Goal: Task Accomplishment & Management: Manage account settings

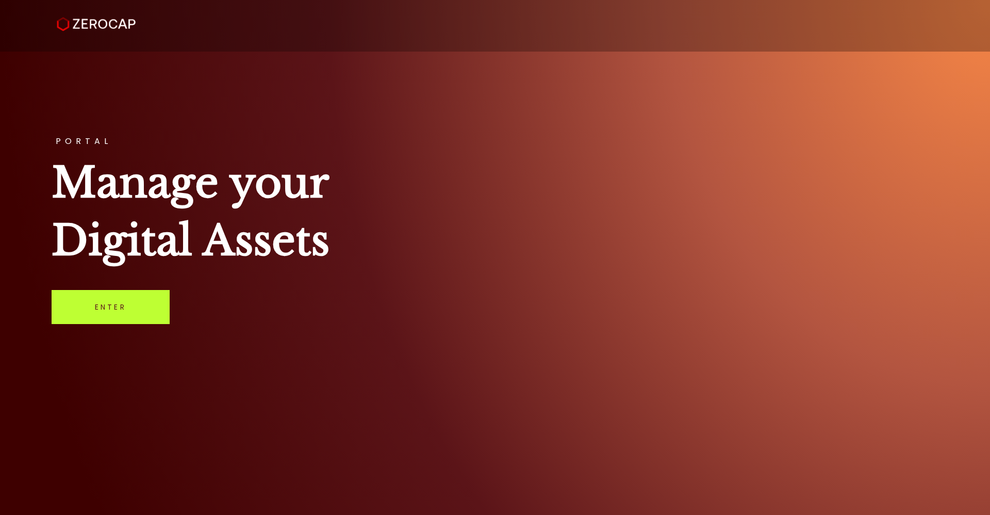
click at [134, 302] on link "Enter" at bounding box center [111, 307] width 118 height 34
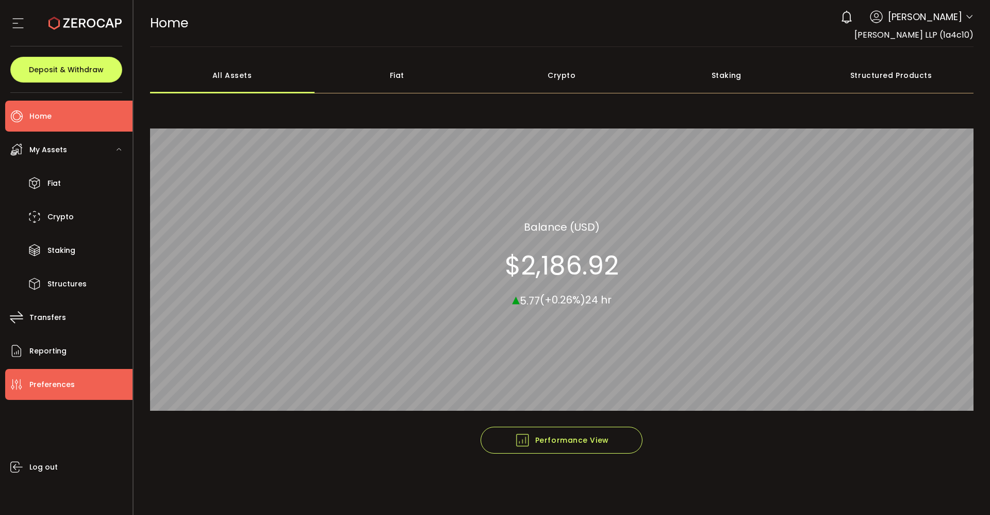
click at [50, 382] on span "Preferences" at bounding box center [51, 384] width 45 height 15
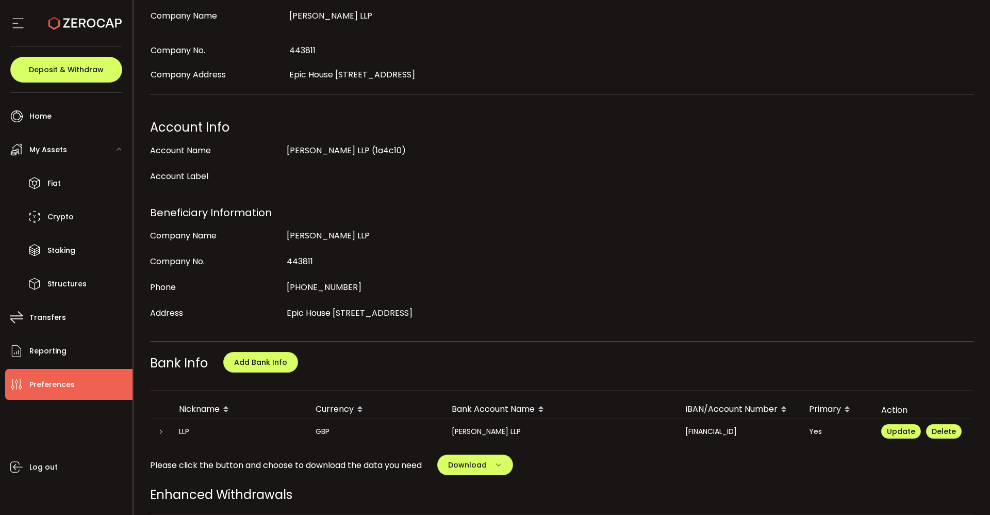
scroll to position [206, 0]
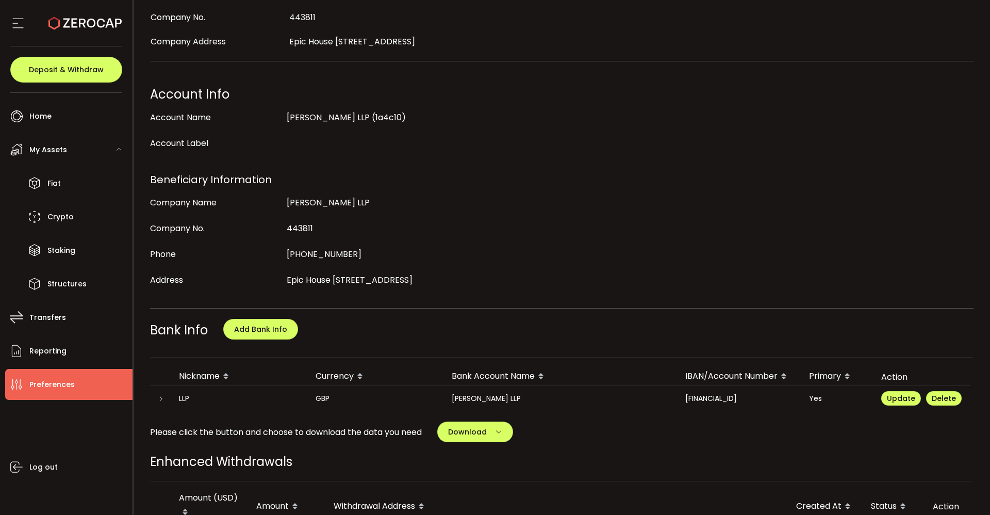
click at [983, 265] on main "My Profile Update Profile First Name Adrian Last Name Knight Login Email aknigh…" at bounding box center [562, 382] width 857 height 1083
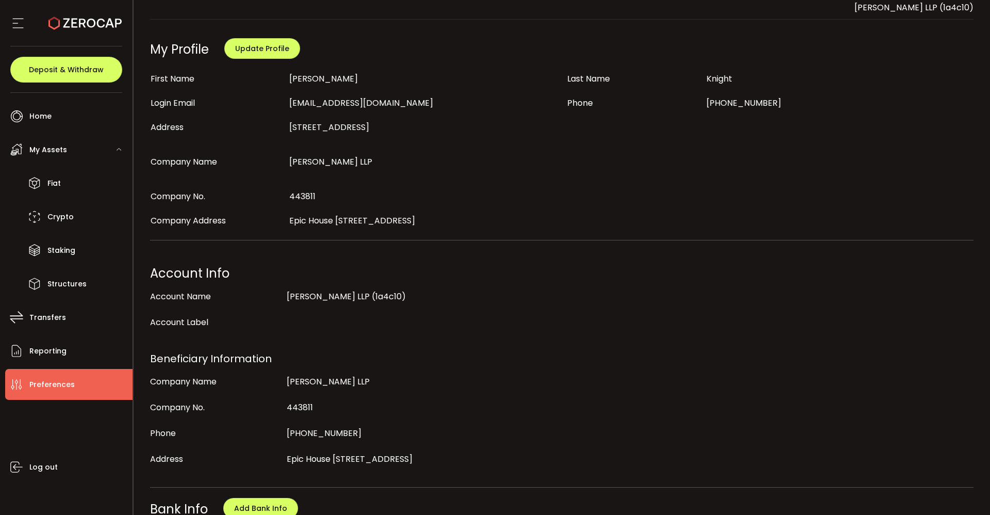
scroll to position [0, 0]
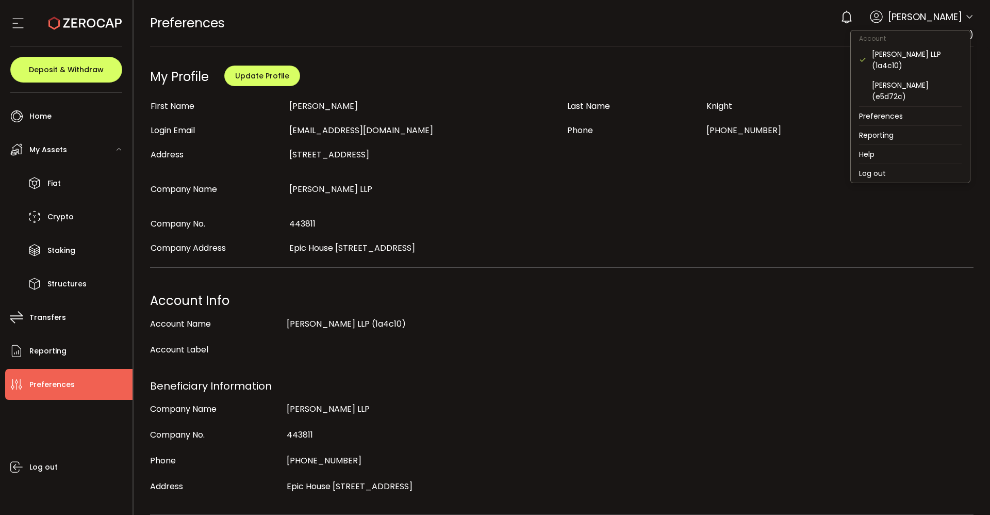
click at [966, 21] on icon at bounding box center [970, 17] width 8 height 8
click at [910, 86] on div "Adrian Knight (e5d72c)" at bounding box center [917, 90] width 90 height 23
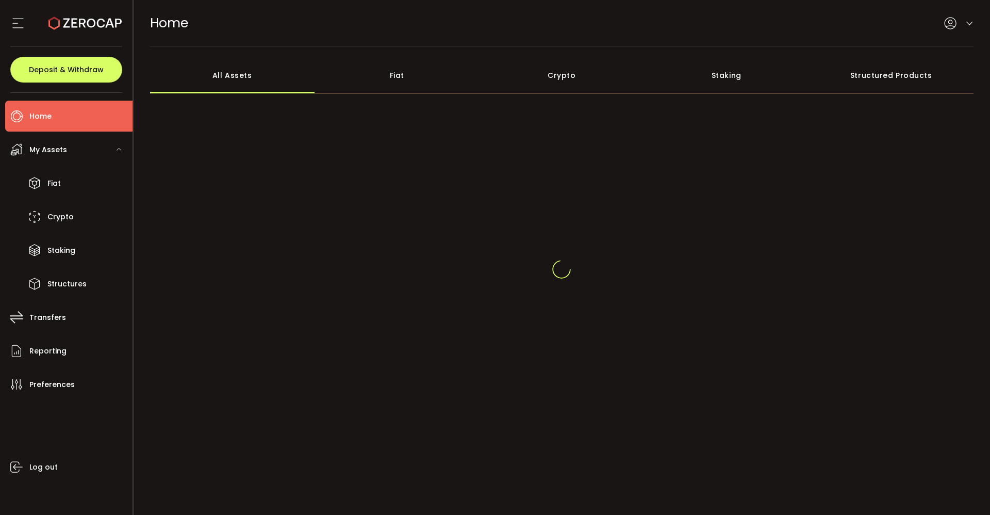
click at [910, 86] on div "Structured Products" at bounding box center [891, 75] width 165 height 36
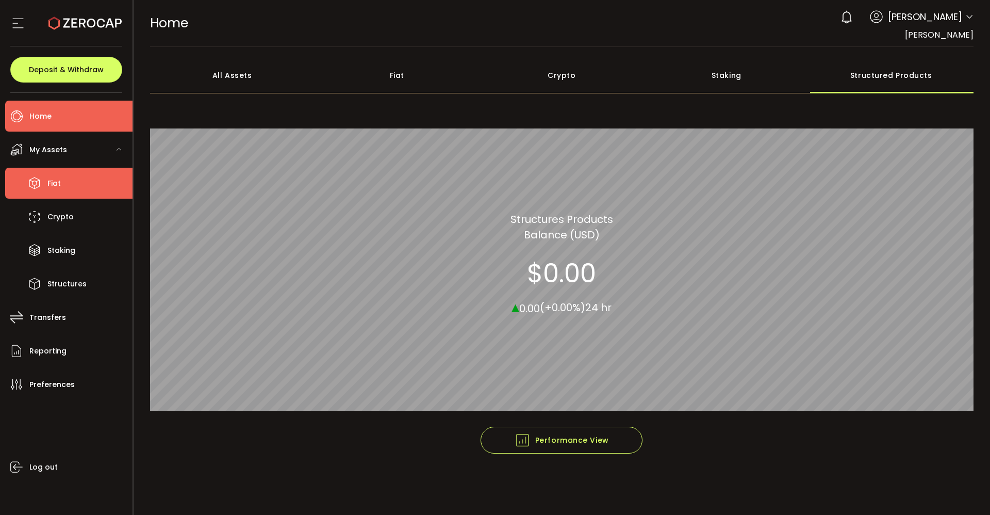
click at [56, 181] on span "Fiat" at bounding box center [53, 183] width 13 height 15
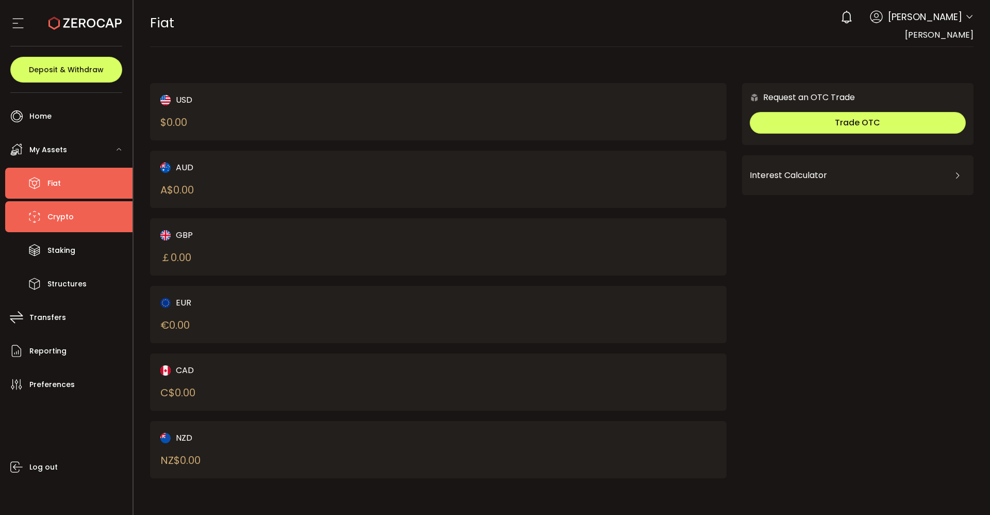
click at [59, 216] on span "Crypto" at bounding box center [60, 216] width 26 height 15
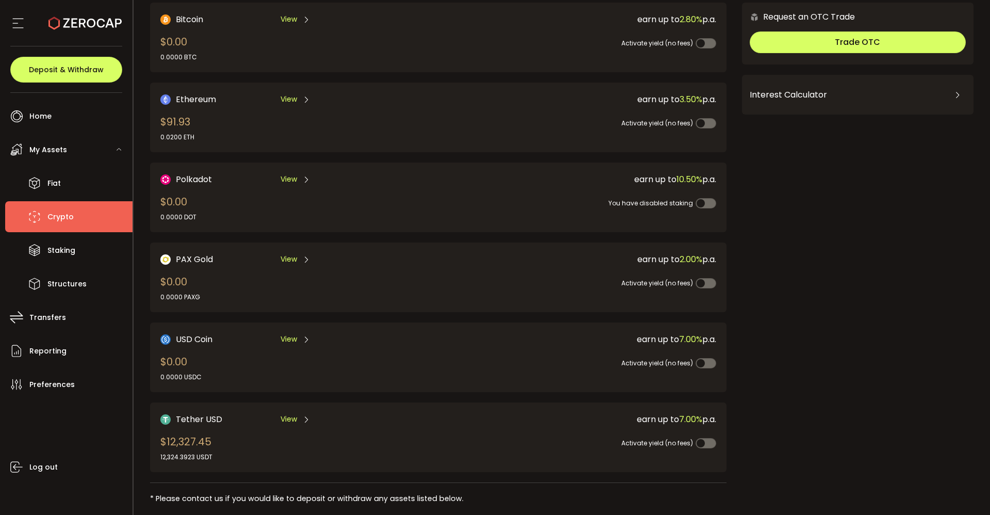
scroll to position [77, 0]
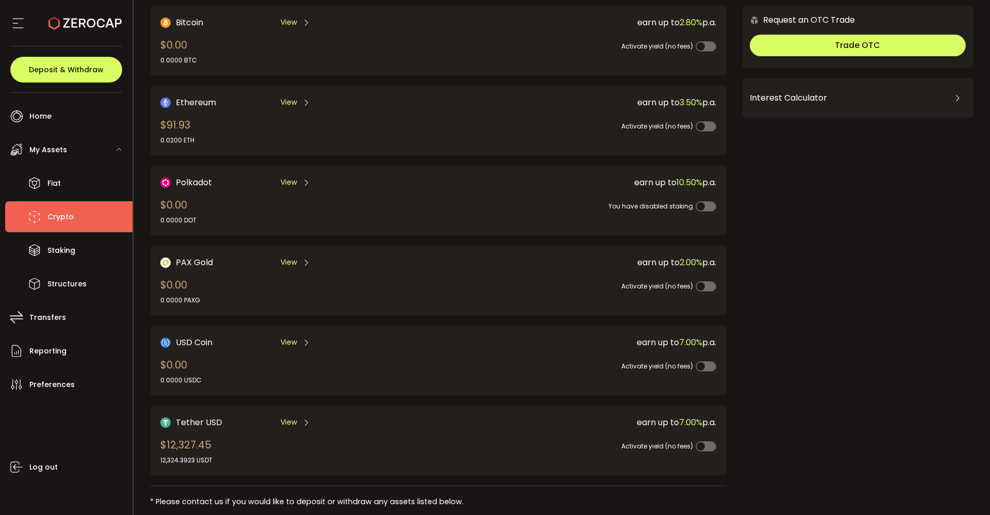
drag, startPoint x: 990, startPoint y: 246, endPoint x: 990, endPoint y: 253, distance: 7.2
click at [990, 253] on section "PDF is being processed and will download to your computer CRYPTO Buy Power $0.0…" at bounding box center [562, 257] width 857 height 515
click at [50, 382] on span "Preferences" at bounding box center [51, 384] width 45 height 15
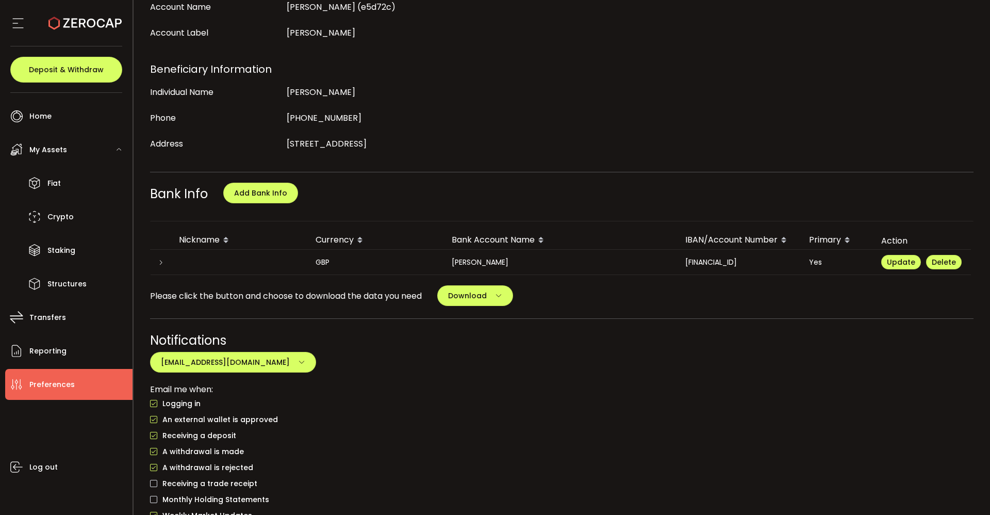
scroll to position [242, 0]
